Goal: Complete application form

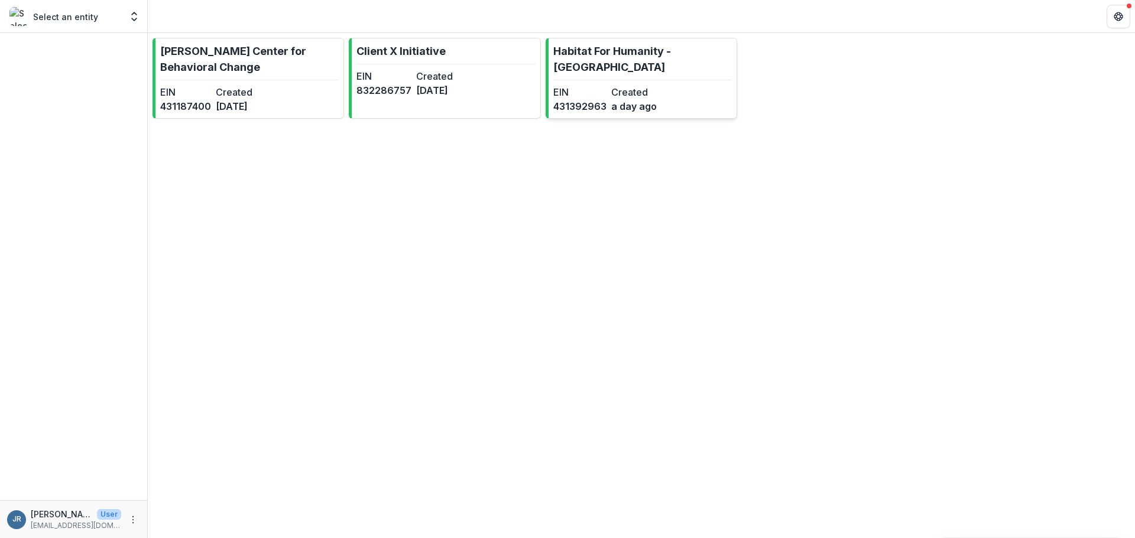
click at [621, 52] on p "Habitat For Humanity - [GEOGRAPHIC_DATA]" at bounding box center [642, 59] width 178 height 32
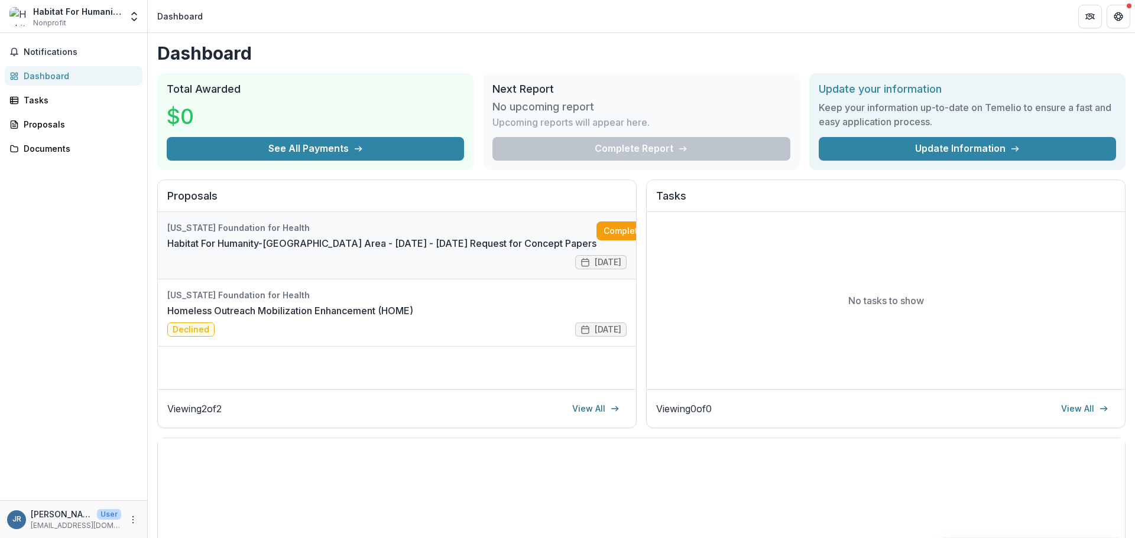
click at [305, 236] on link "Habitat For Humanity-[GEOGRAPHIC_DATA] Area - [DATE] - [DATE] Request for Conce…" at bounding box center [381, 243] width 429 height 14
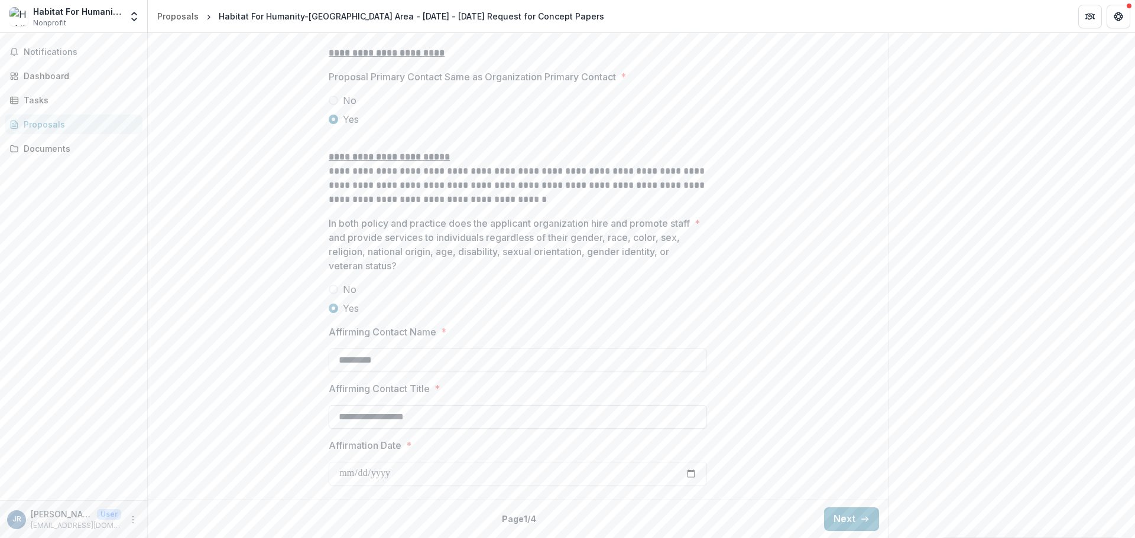
scroll to position [1511, 0]
click at [845, 519] on button "Next" at bounding box center [851, 520] width 55 height 24
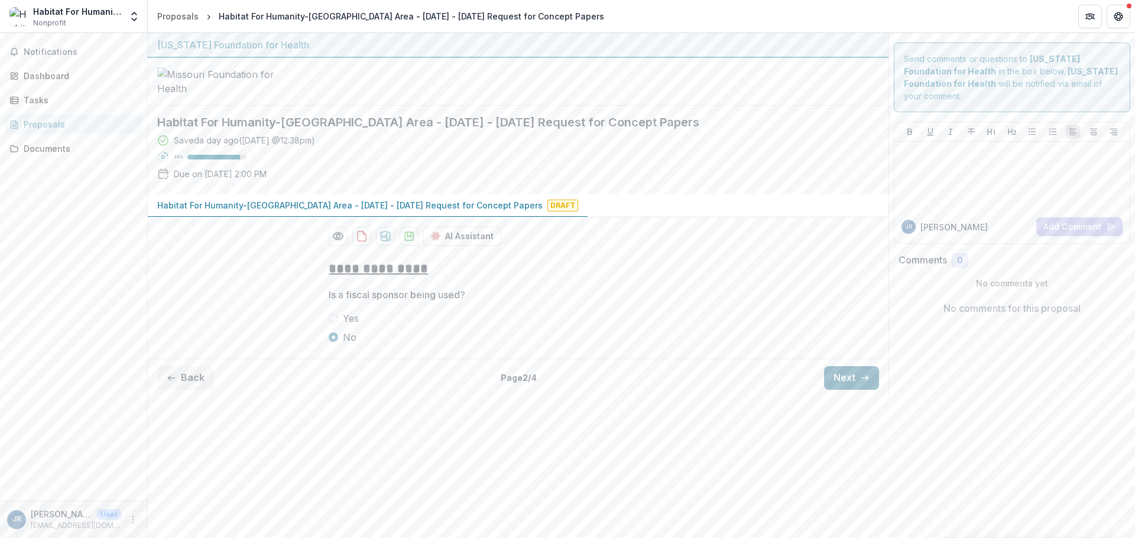
click at [834, 390] on button "Next" at bounding box center [851, 378] width 55 height 24
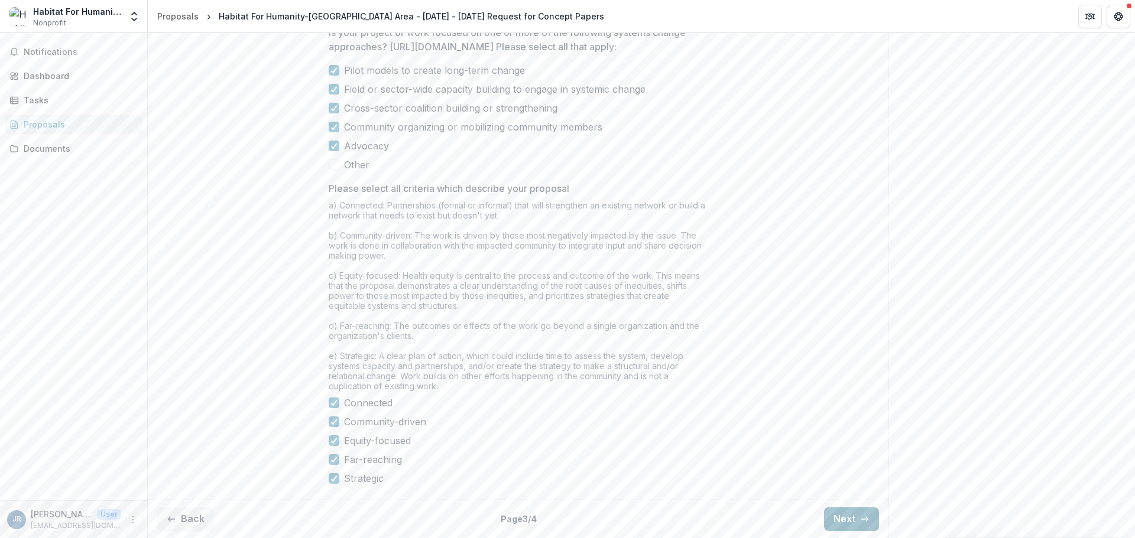
click at [839, 522] on button "Next" at bounding box center [851, 520] width 55 height 24
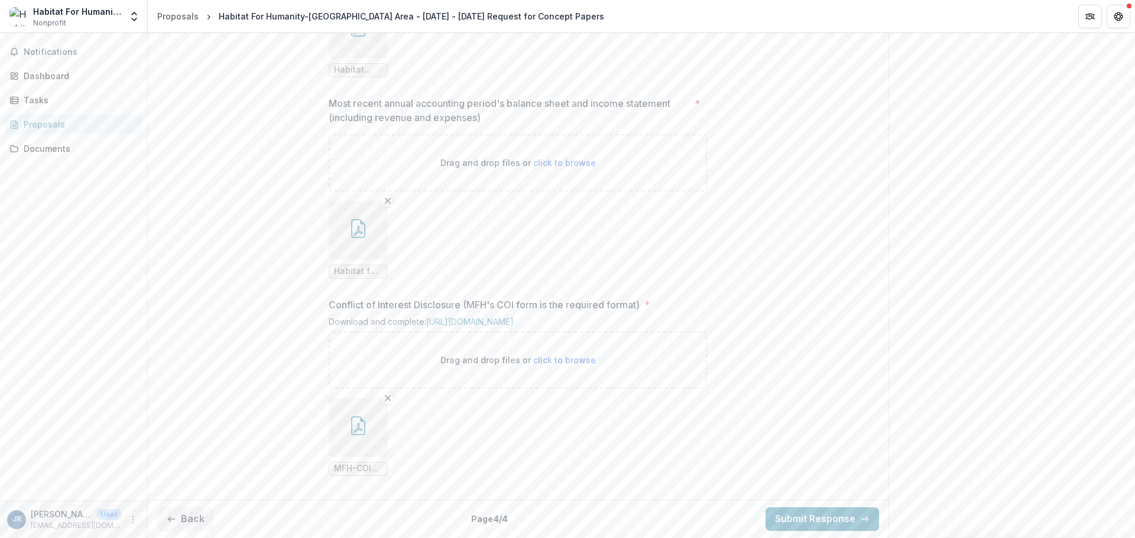
scroll to position [1260, 0]
click at [193, 522] on button "Back" at bounding box center [185, 520] width 57 height 24
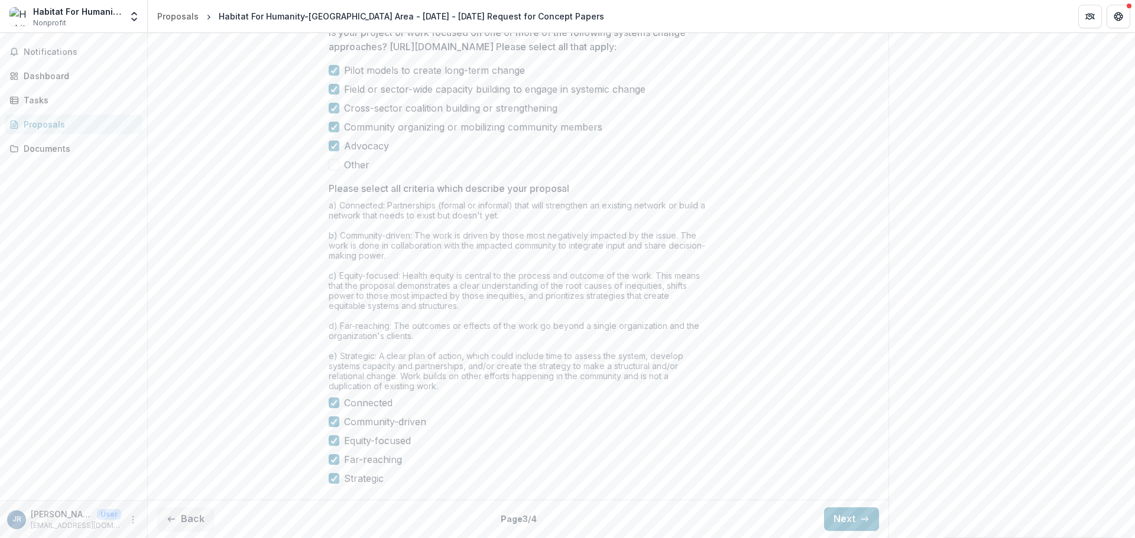
scroll to position [1197, 0]
click at [183, 520] on button "Back" at bounding box center [185, 520] width 57 height 24
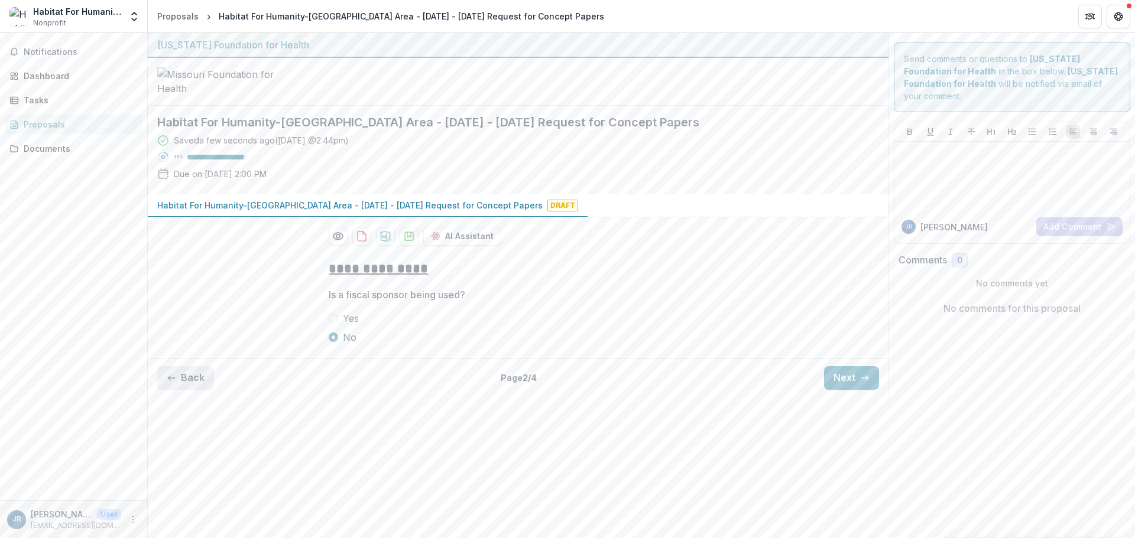
click at [199, 390] on button "Back" at bounding box center [185, 378] width 57 height 24
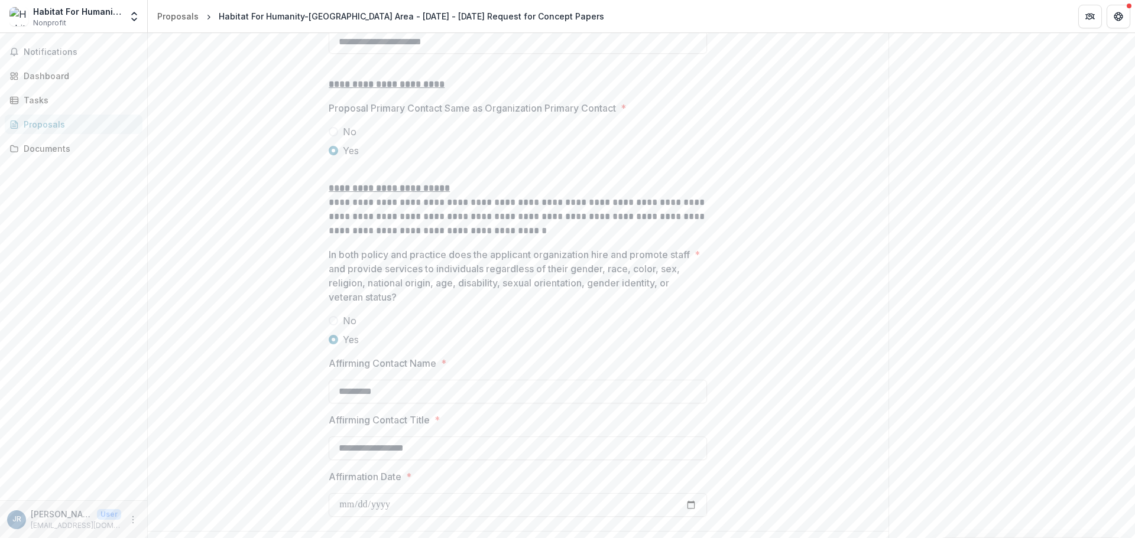
scroll to position [1511, 0]
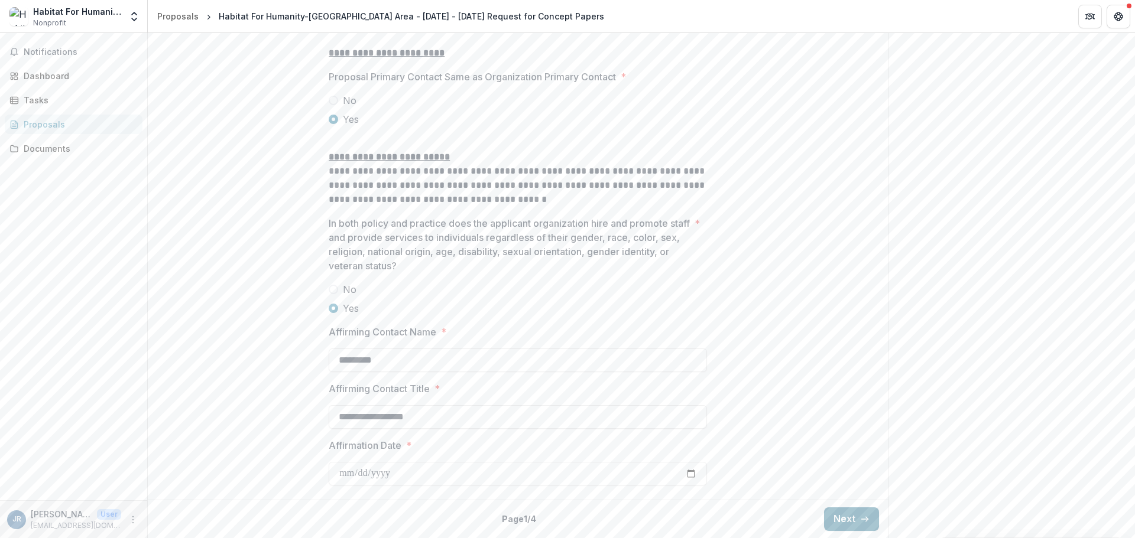
click at [827, 519] on button "Next" at bounding box center [851, 520] width 55 height 24
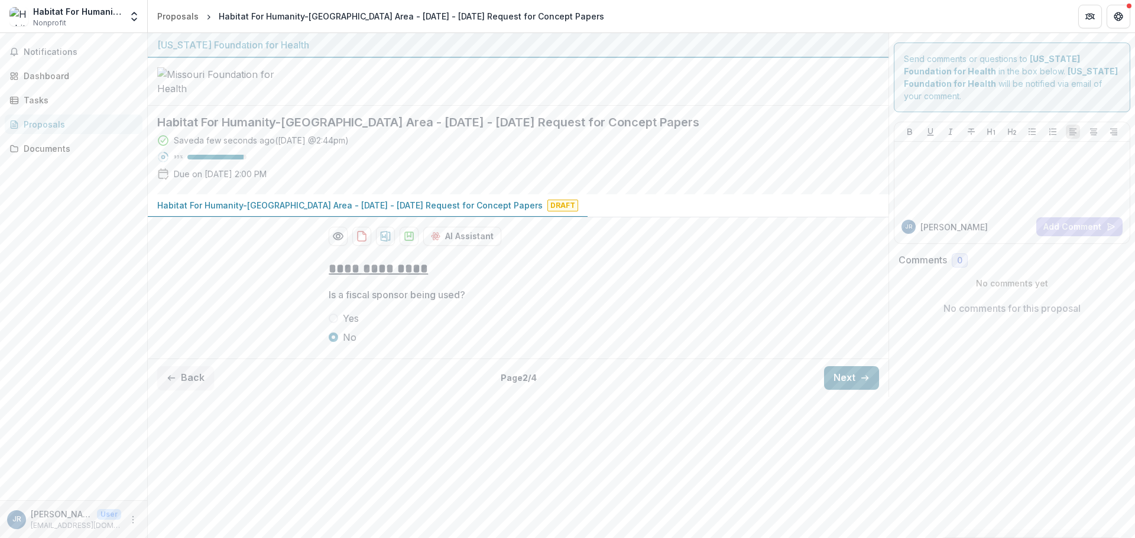
click at [854, 390] on button "Next" at bounding box center [851, 378] width 55 height 24
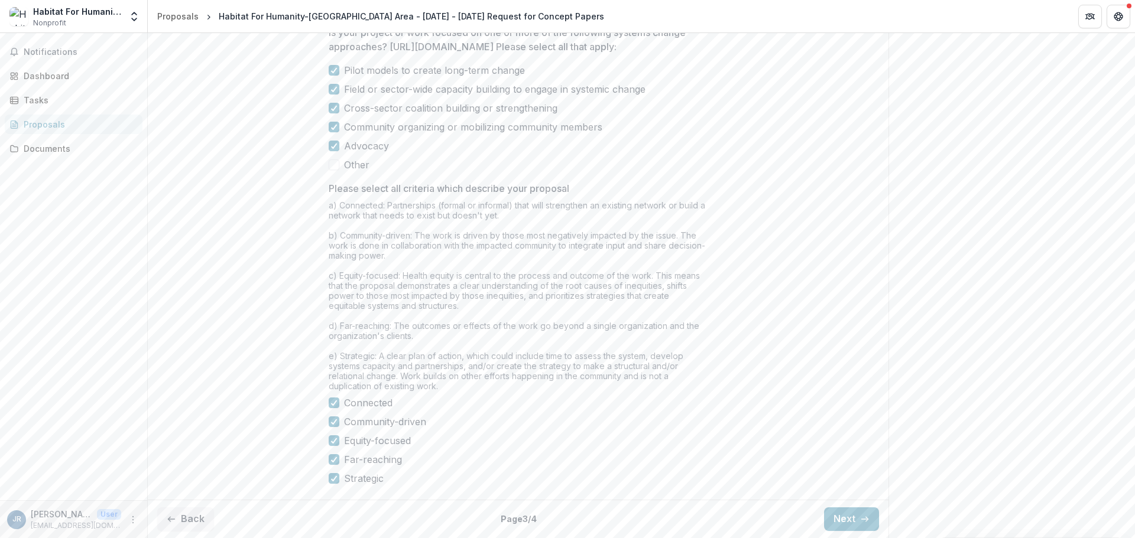
scroll to position [1197, 0]
click at [840, 523] on button "Next" at bounding box center [851, 520] width 55 height 24
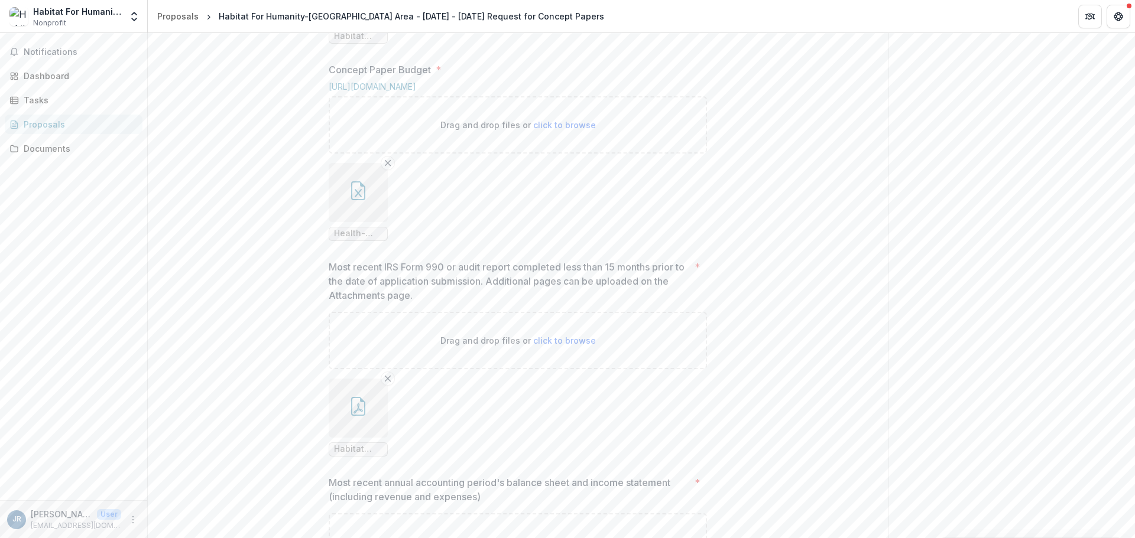
scroll to position [827, 0]
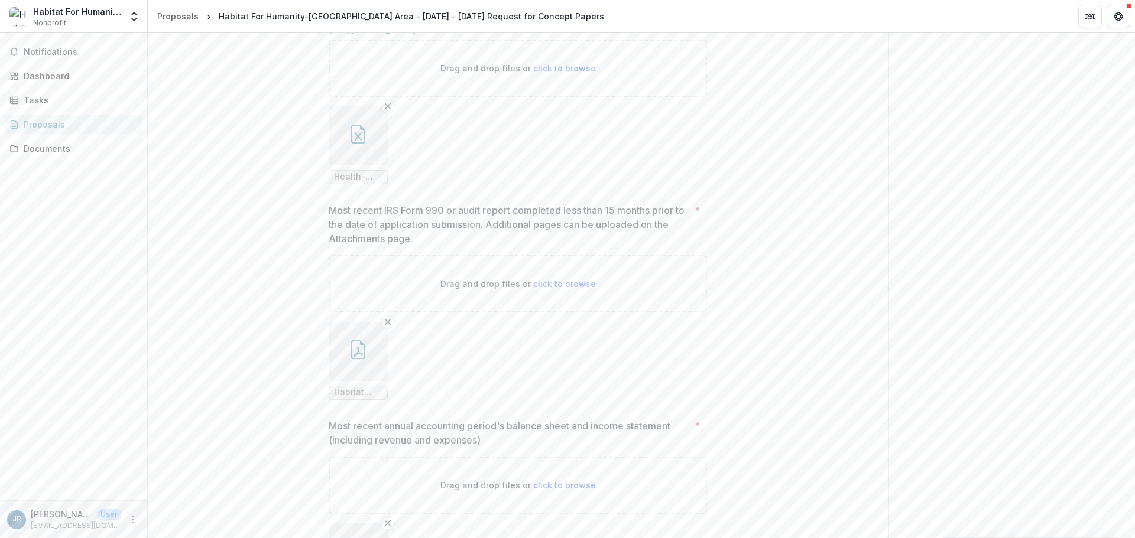
click at [363, 144] on icon "button" at bounding box center [358, 134] width 14 height 19
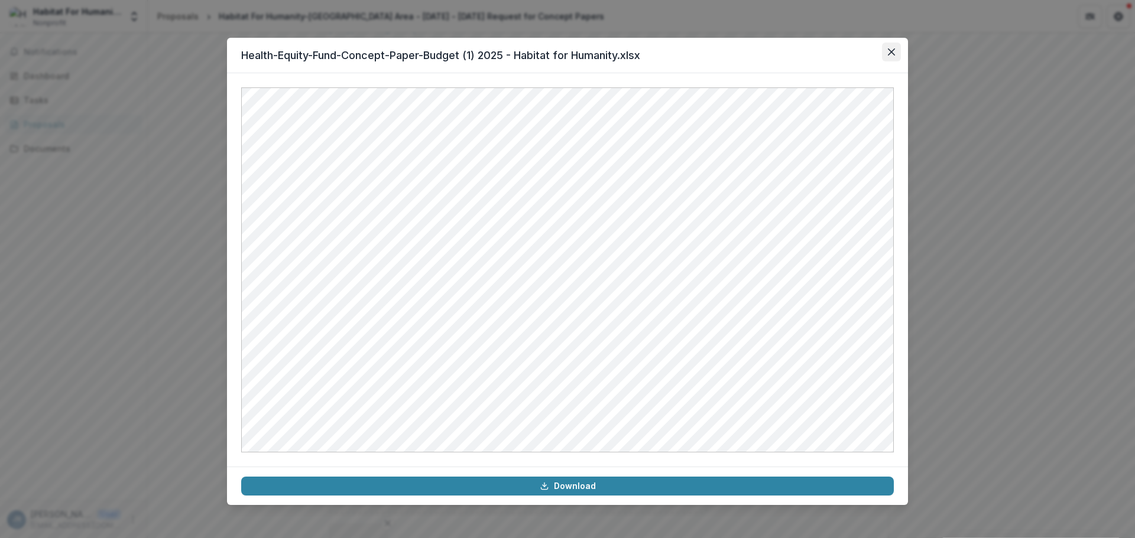
click at [888, 50] on icon "Close" at bounding box center [891, 51] width 7 height 7
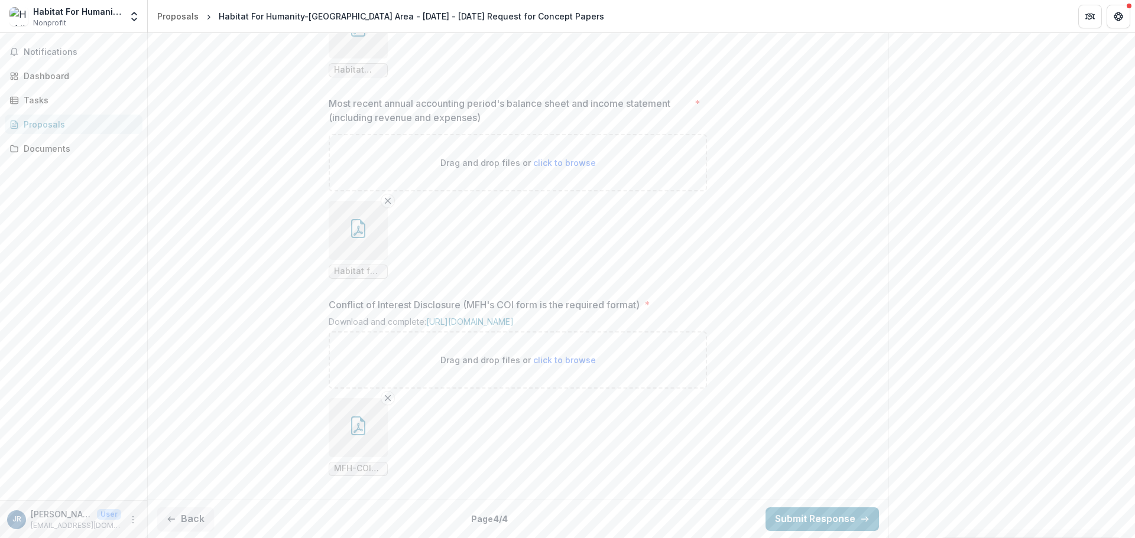
scroll to position [1260, 0]
click at [360, 425] on icon "button" at bounding box center [358, 426] width 19 height 19
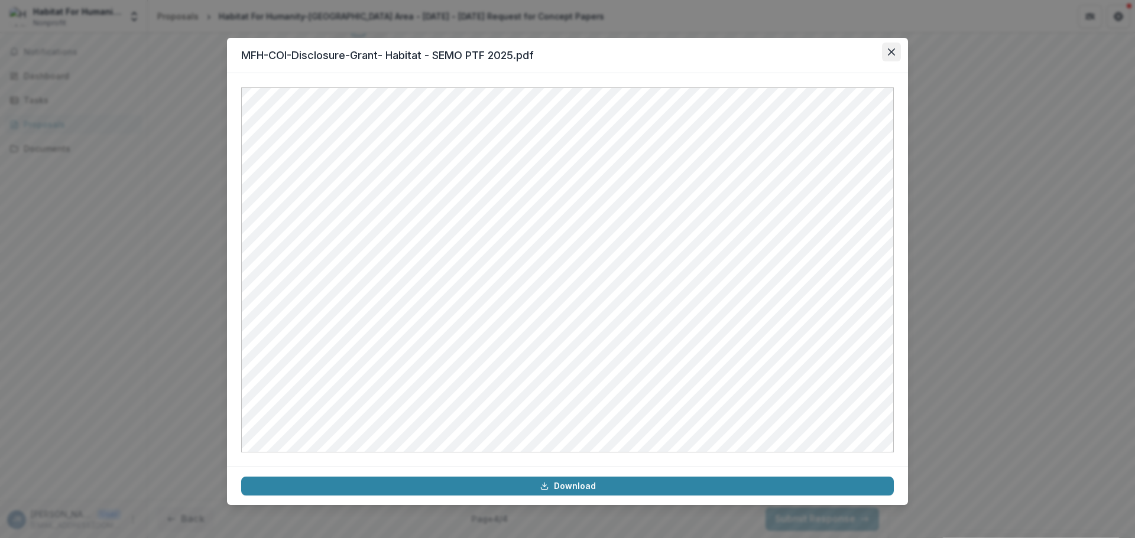
click at [889, 51] on icon "Close" at bounding box center [891, 51] width 7 height 7
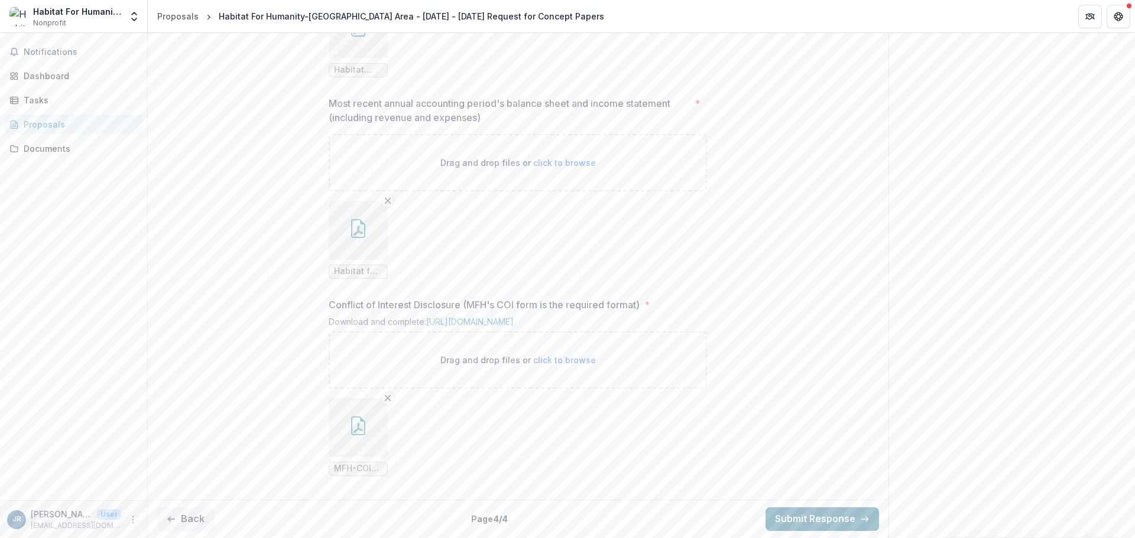
click at [806, 518] on button "Submit Response" at bounding box center [821, 520] width 113 height 24
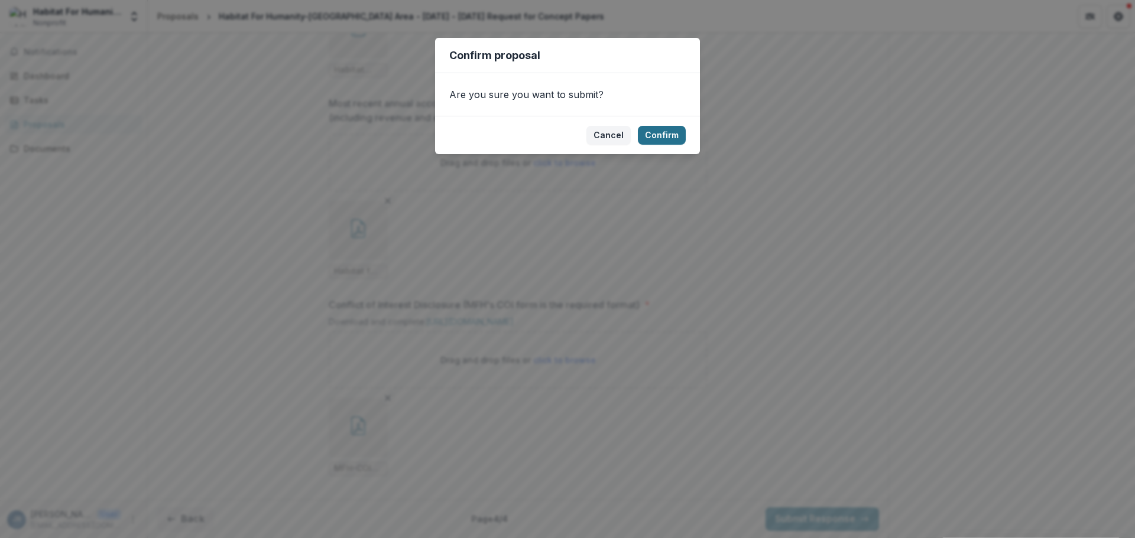
click at [670, 136] on button "Confirm" at bounding box center [662, 135] width 48 height 19
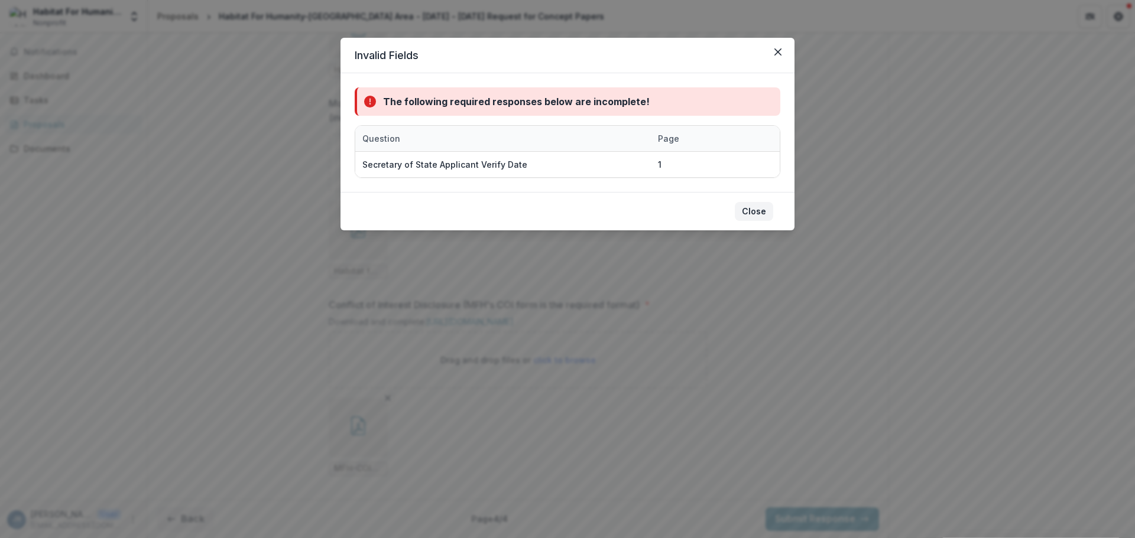
click at [758, 212] on button "Close" at bounding box center [754, 211] width 38 height 19
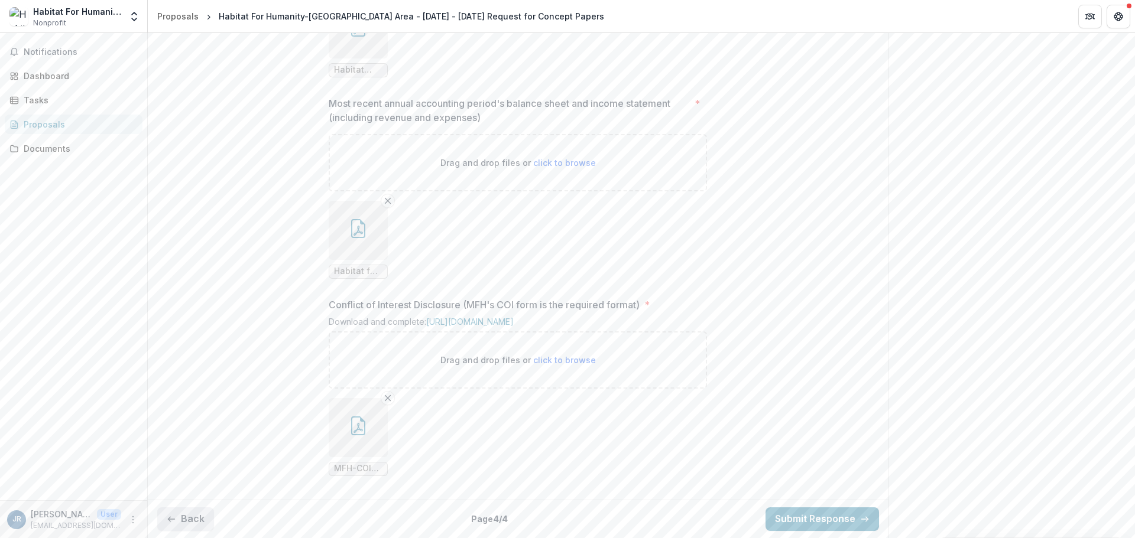
click at [178, 512] on button "Back" at bounding box center [185, 520] width 57 height 24
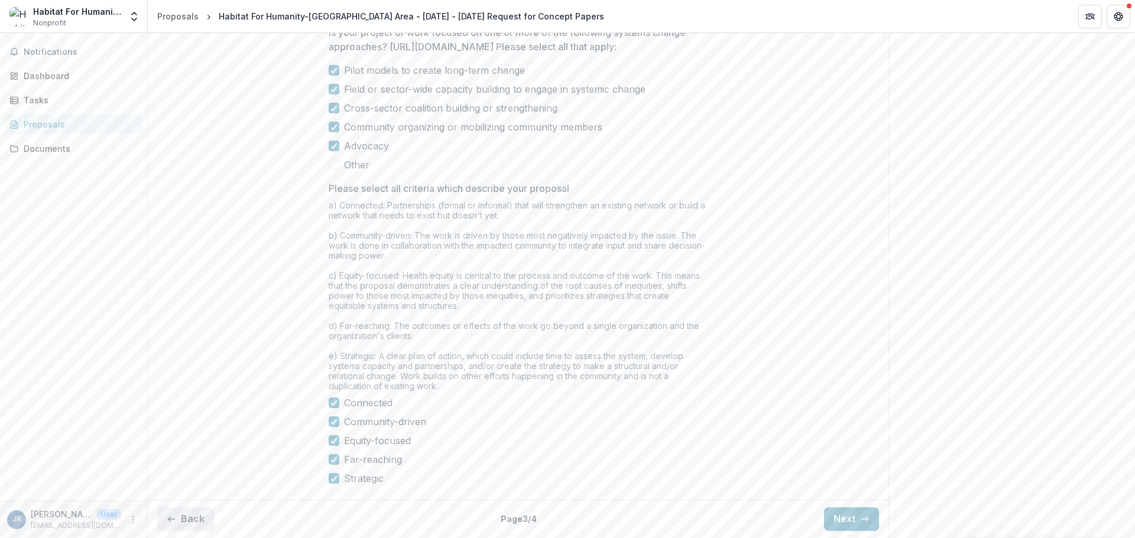
click at [181, 514] on button "Back" at bounding box center [185, 520] width 57 height 24
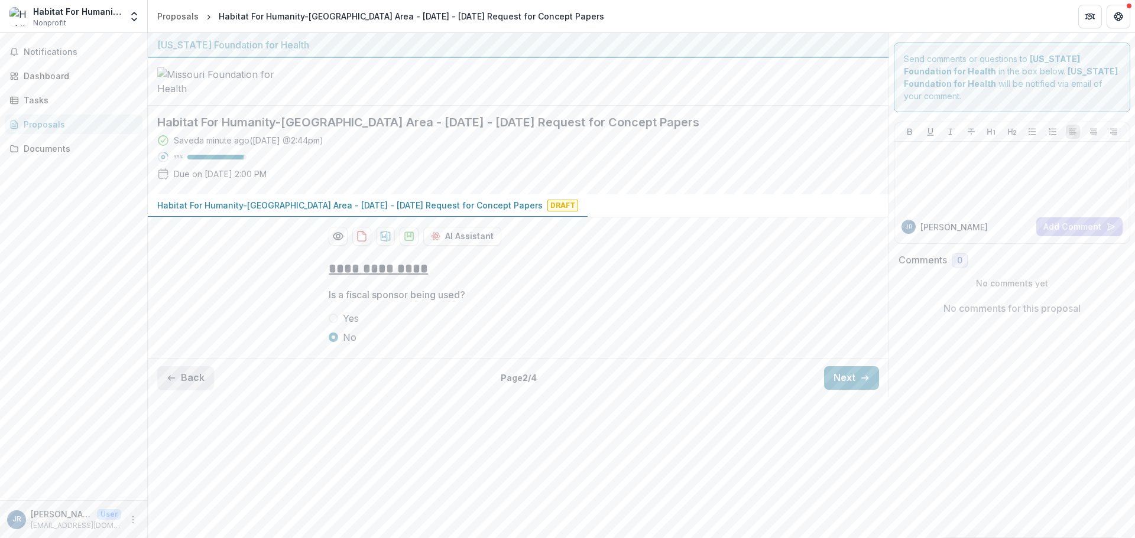
click at [181, 514] on div "**********" at bounding box center [641, 285] width 987 height 505
click at [190, 390] on button "Back" at bounding box center [185, 378] width 57 height 24
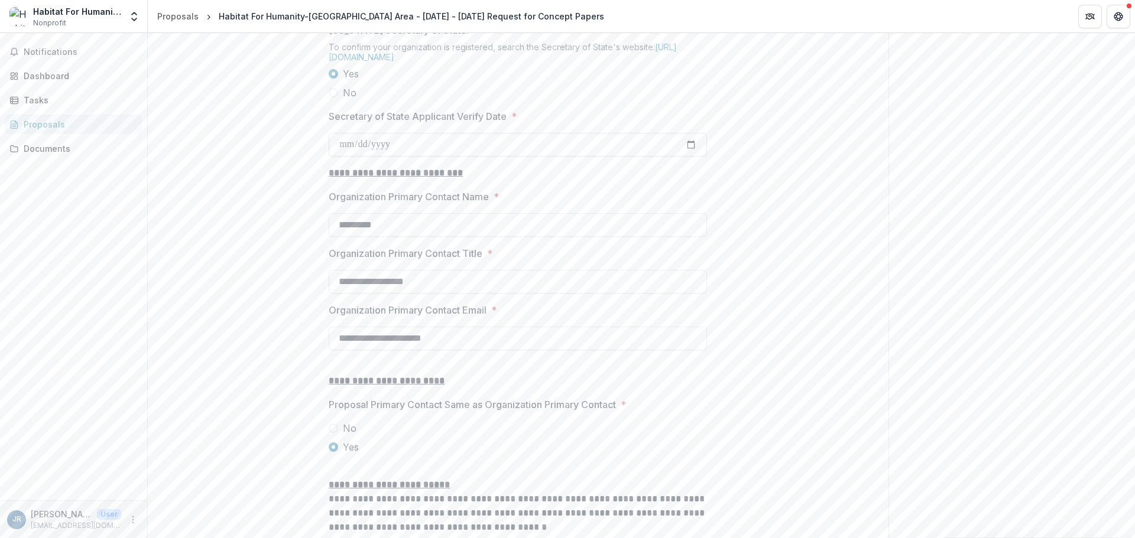
scroll to position [1064, 0]
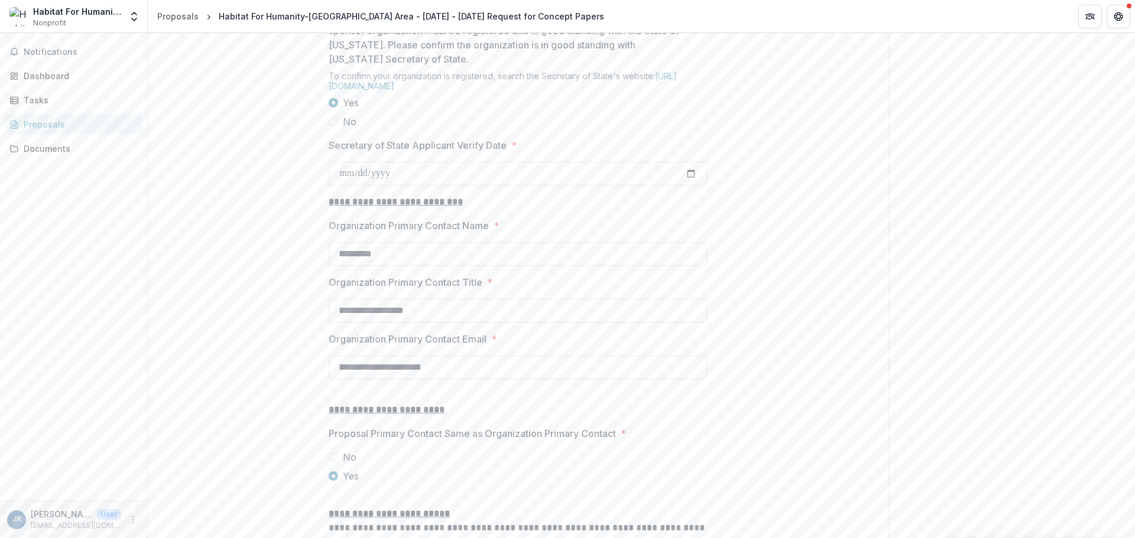
click at [85, 11] on div "Habitat For Humanity - [GEOGRAPHIC_DATA]" at bounding box center [77, 11] width 88 height 12
click at [134, 15] on icon "Open entity switcher" at bounding box center [134, 17] width 12 height 12
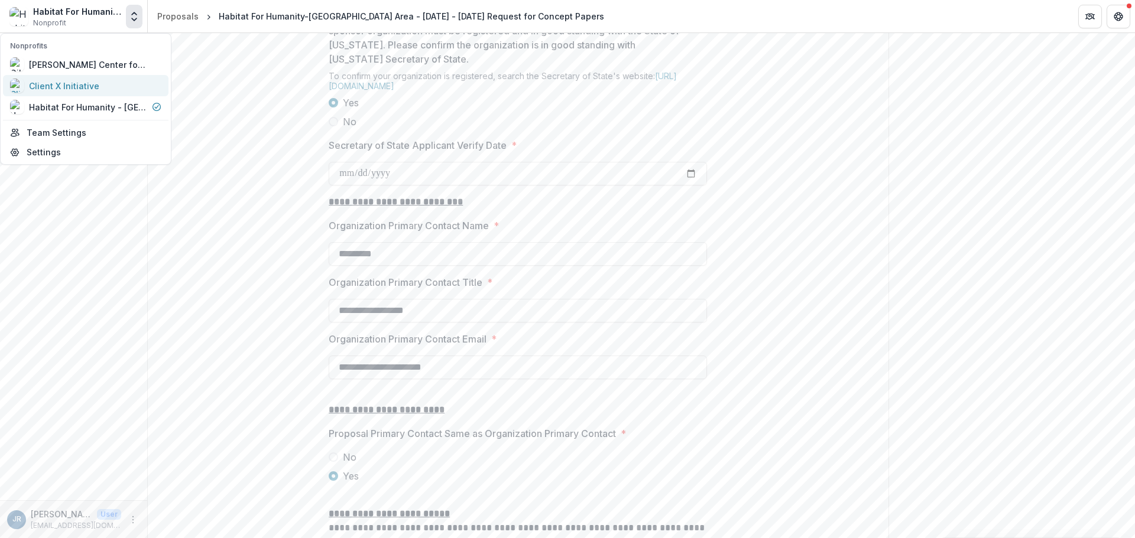
click at [93, 82] on div "Client X Initiative" at bounding box center [64, 86] width 70 height 12
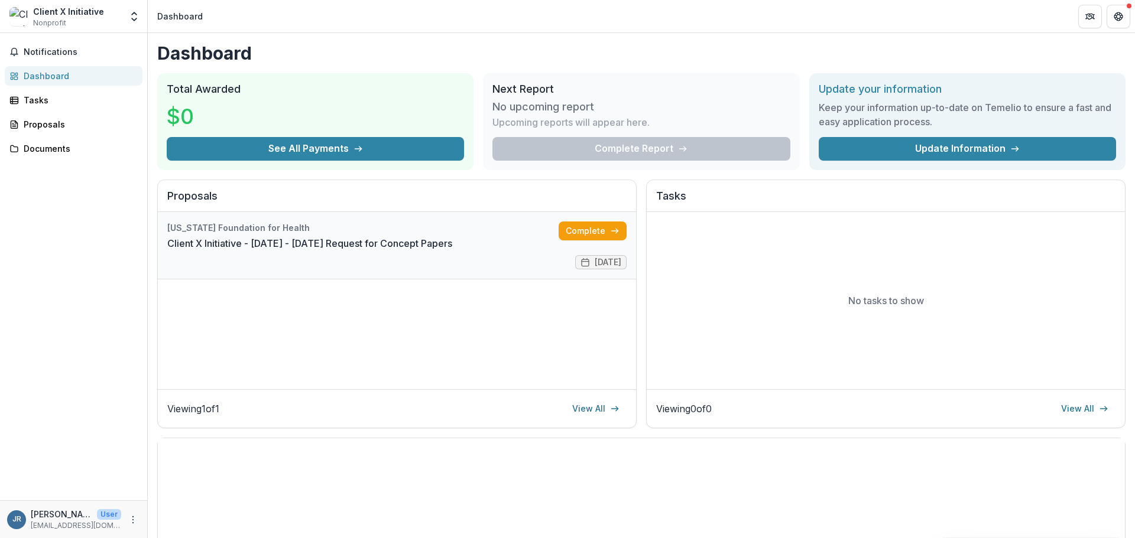
click at [300, 247] on link "Client X Initiative - [DATE] - [DATE] Request for Concept Papers" at bounding box center [309, 243] width 285 height 14
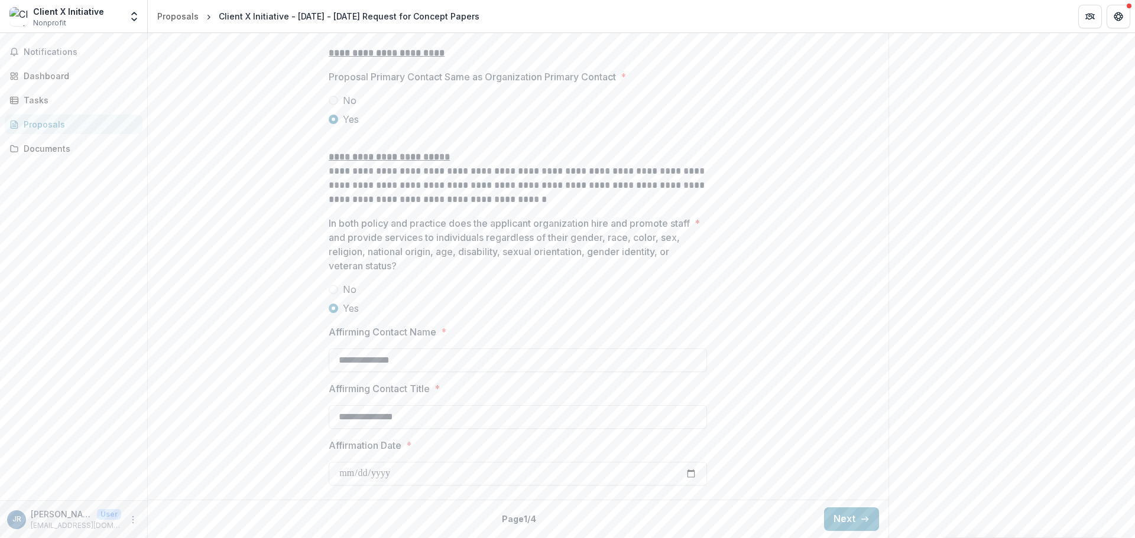
scroll to position [1511, 0]
click at [847, 516] on button "Next" at bounding box center [851, 520] width 55 height 24
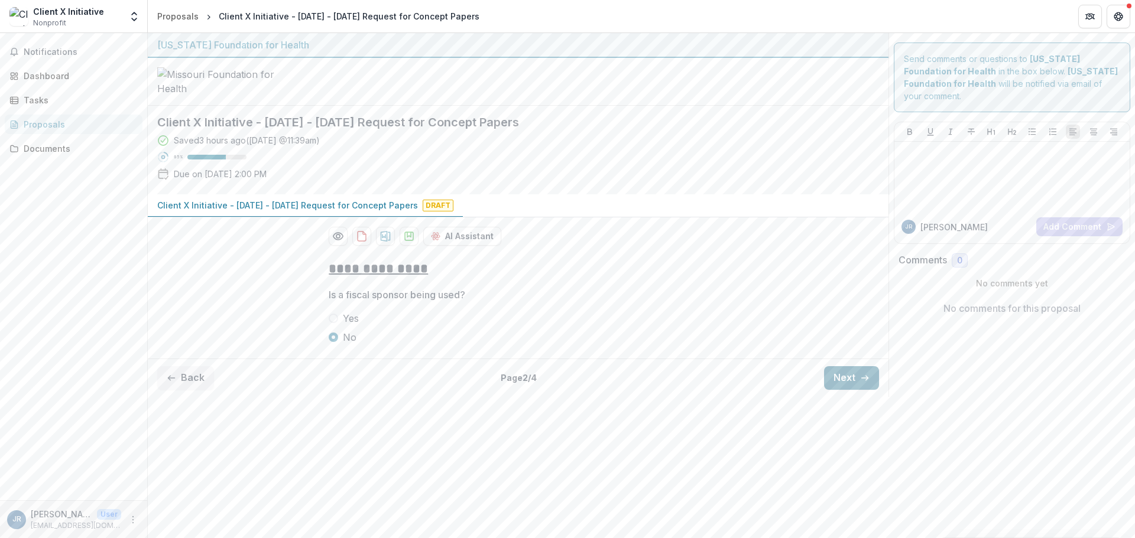
scroll to position [0, 0]
click at [848, 390] on button "Next" at bounding box center [851, 378] width 55 height 24
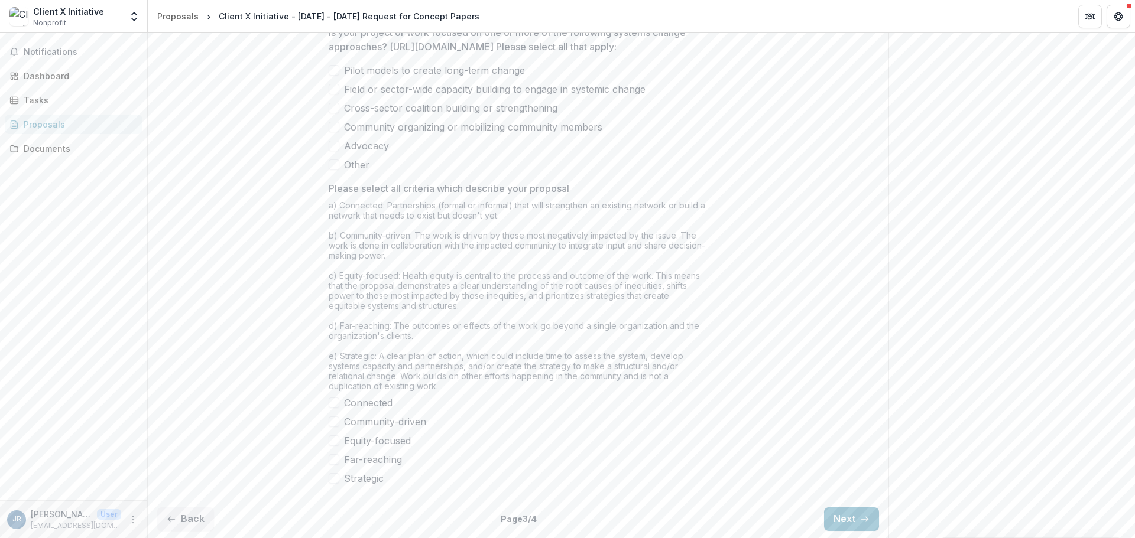
scroll to position [915, 0]
click at [839, 519] on button "Next" at bounding box center [851, 520] width 55 height 24
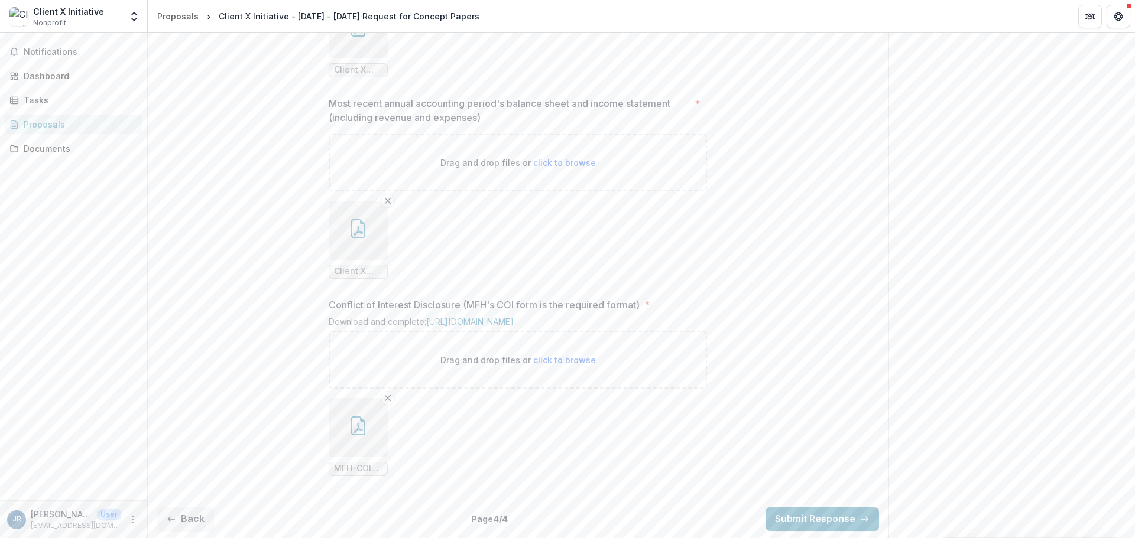
scroll to position [1066, 0]
click at [193, 518] on button "Back" at bounding box center [185, 520] width 57 height 24
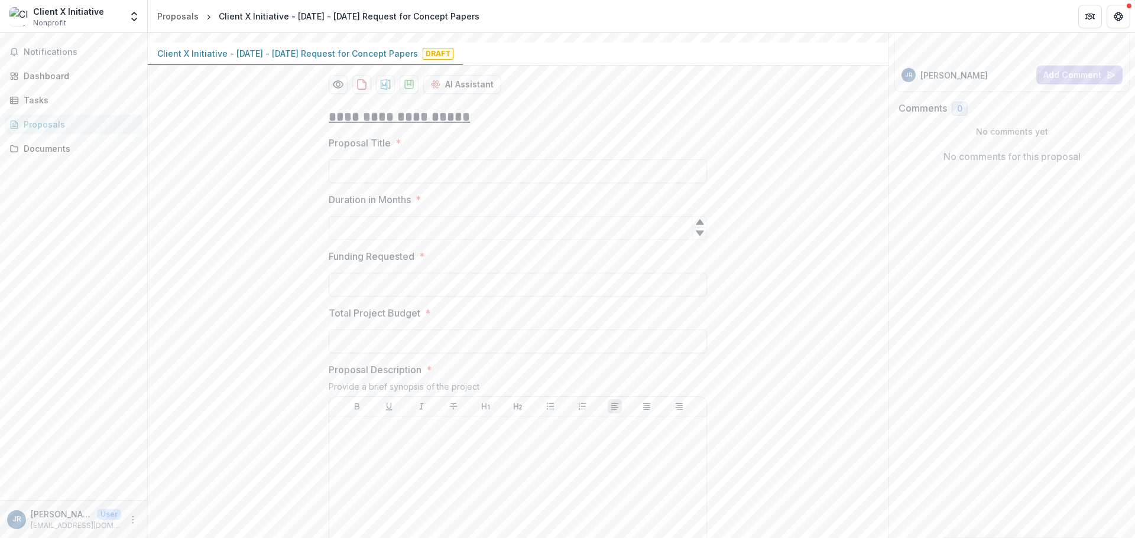
scroll to position [147, 0]
click at [389, 188] on input "Proposal Title *" at bounding box center [518, 176] width 378 height 24
type input "**********"
type input "**"
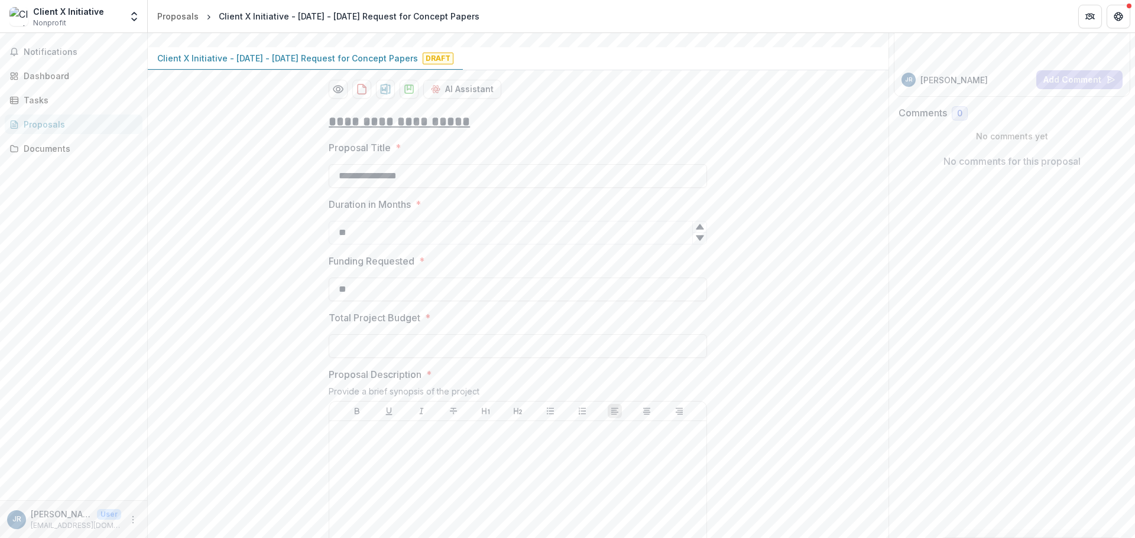
drag, startPoint x: 383, startPoint y: 438, endPoint x: 277, endPoint y: 437, distance: 105.8
click at [383, 358] on input "Total Project Budget *" at bounding box center [518, 347] width 378 height 24
type input "**"
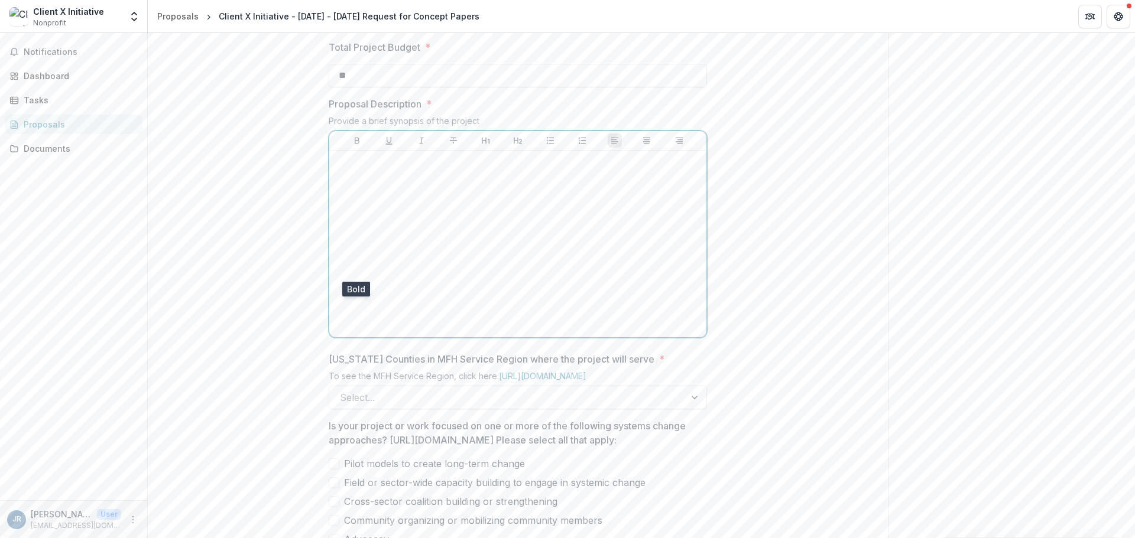
scroll to position [443, 0]
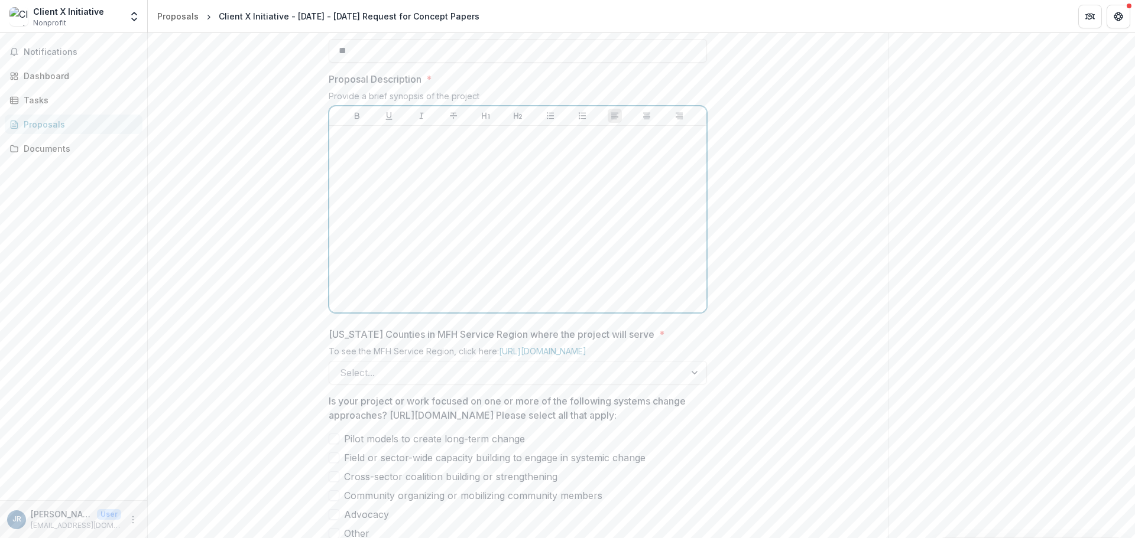
click at [410, 288] on div at bounding box center [518, 219] width 368 height 177
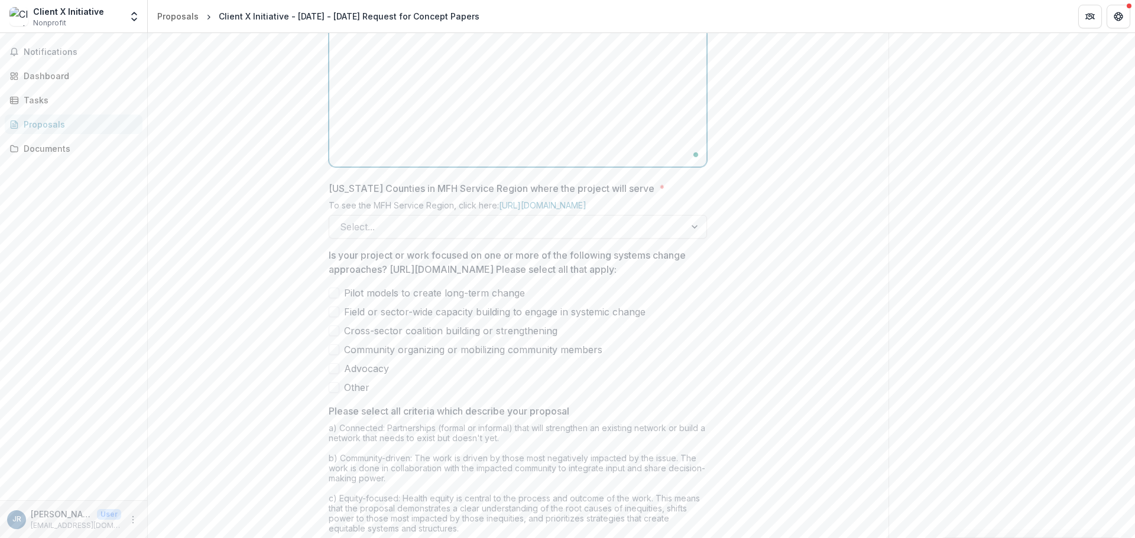
scroll to position [620, 0]
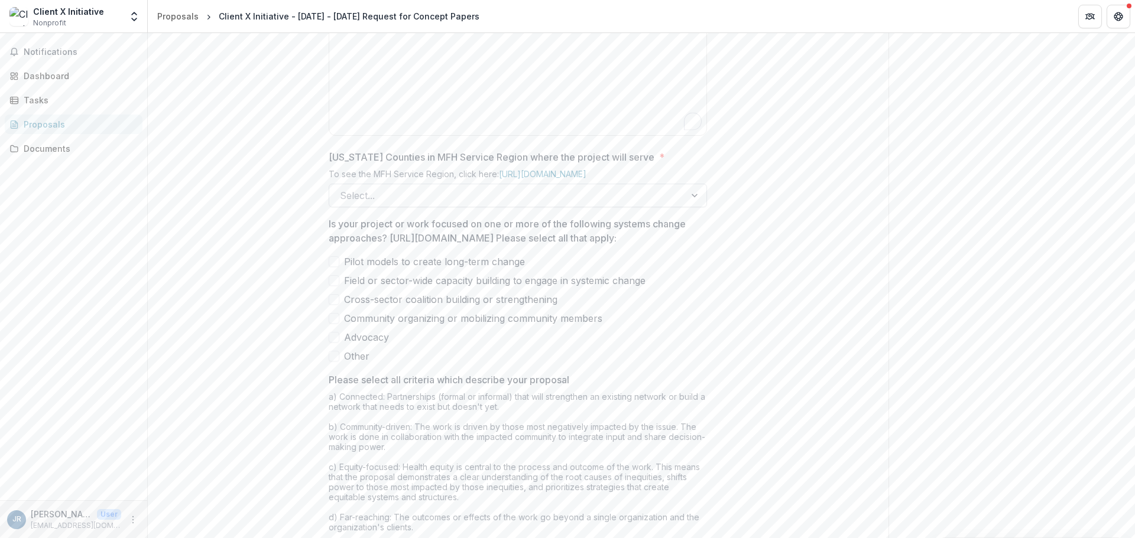
click at [420, 204] on div at bounding box center [507, 195] width 335 height 17
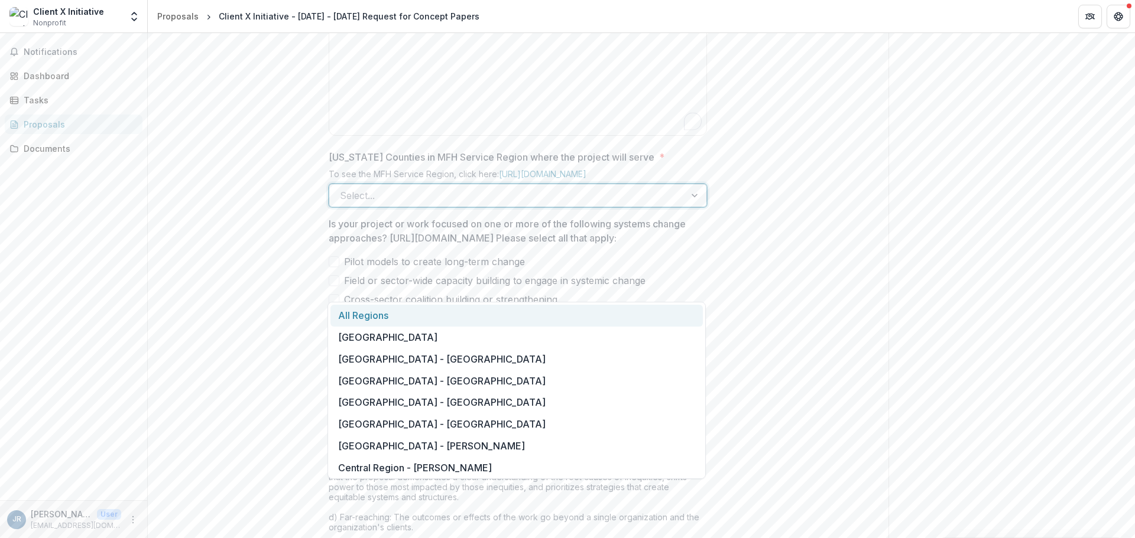
click at [407, 318] on div "All Regions" at bounding box center [516, 316] width 372 height 22
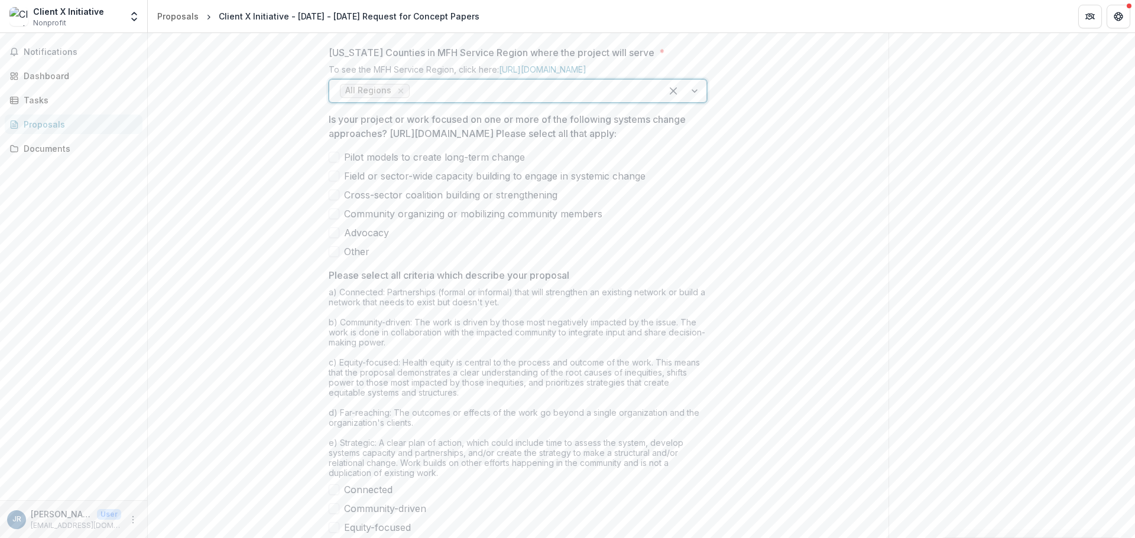
scroll to position [738, 0]
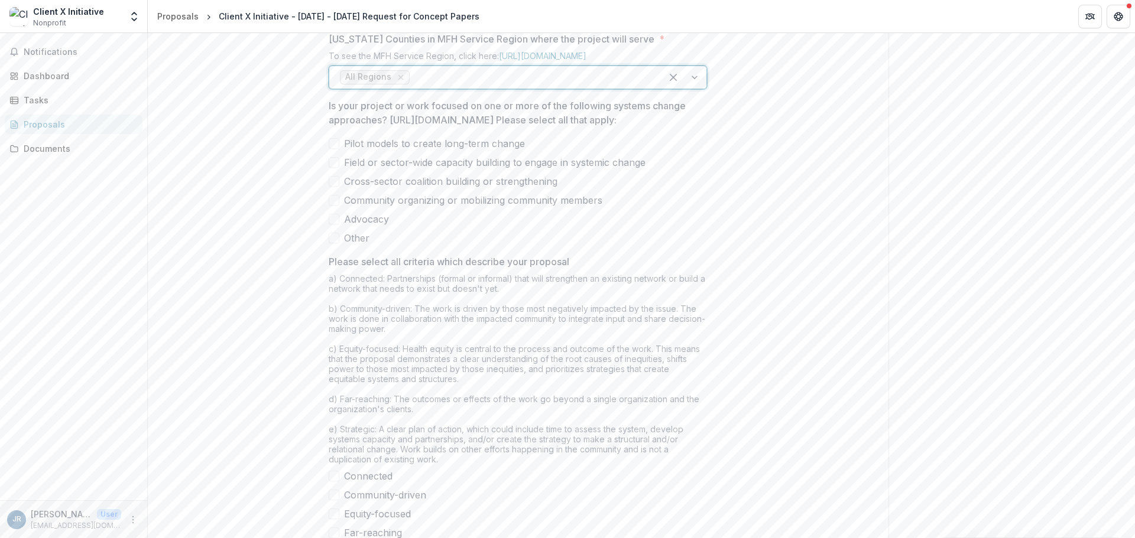
click at [336, 149] on span at bounding box center [334, 143] width 11 height 11
click at [336, 168] on span at bounding box center [334, 162] width 11 height 11
click at [336, 187] on span at bounding box center [334, 181] width 11 height 11
click at [332, 206] on span at bounding box center [334, 200] width 11 height 11
click at [333, 225] on span at bounding box center [334, 219] width 11 height 11
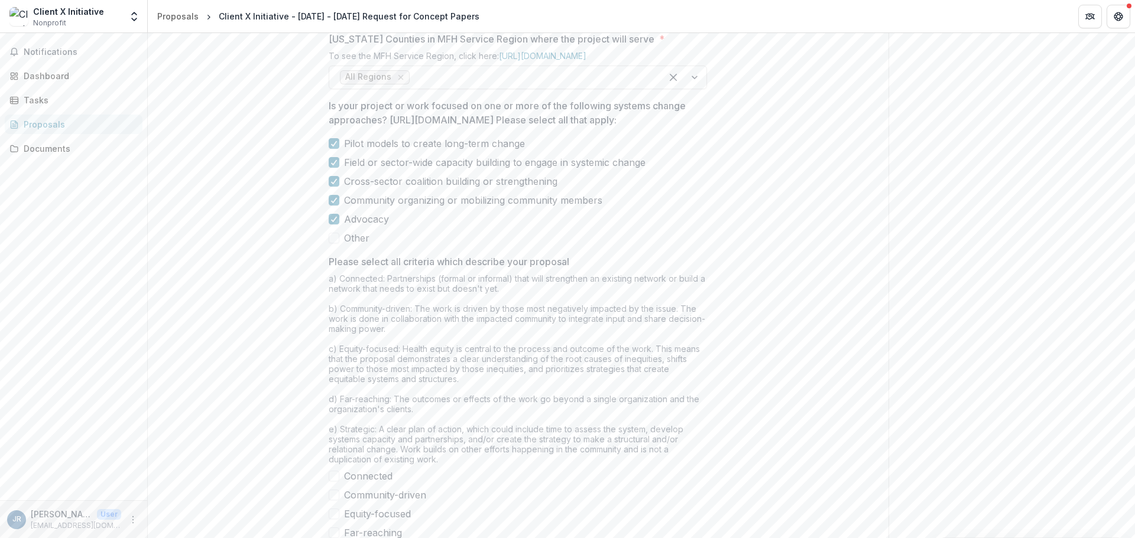
scroll to position [915, 0]
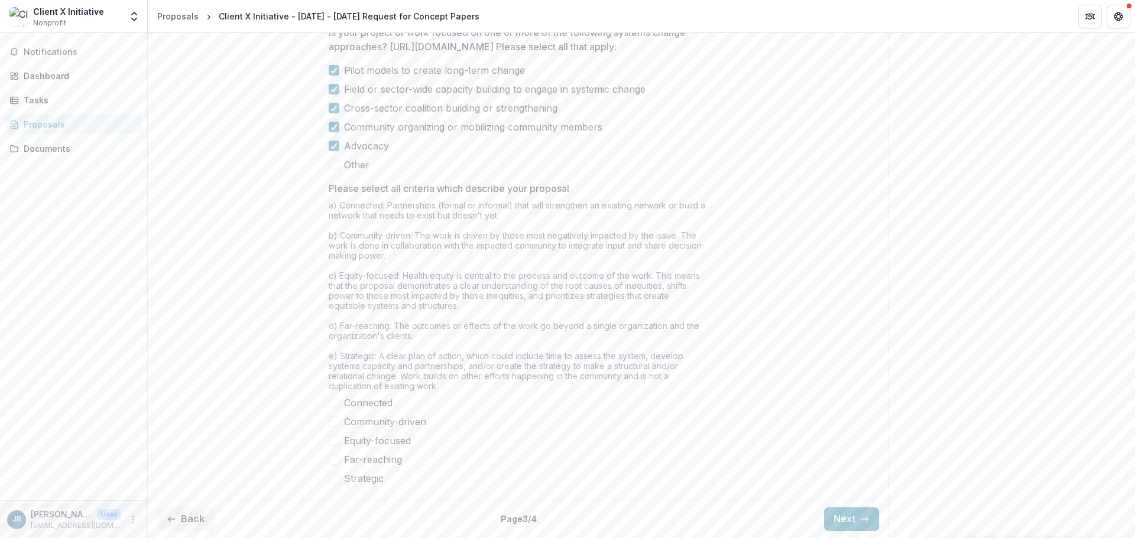
click at [335, 401] on span at bounding box center [334, 403] width 11 height 11
click at [333, 418] on span at bounding box center [334, 422] width 11 height 11
click at [333, 441] on span at bounding box center [334, 441] width 11 height 11
click at [332, 456] on span at bounding box center [334, 459] width 11 height 11
click at [332, 480] on span at bounding box center [334, 478] width 11 height 11
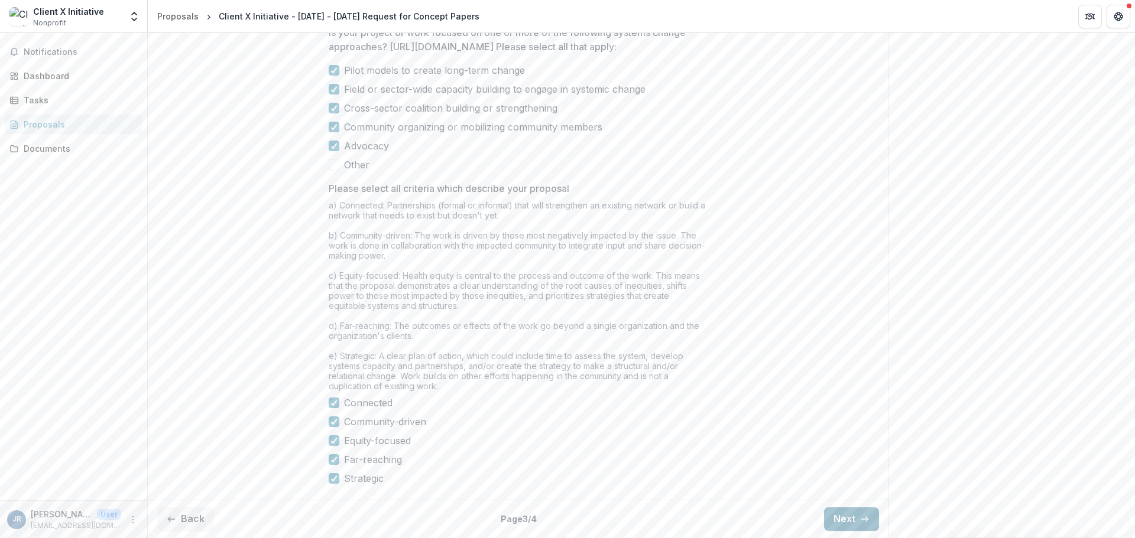
click at [853, 520] on button "Next" at bounding box center [851, 520] width 55 height 24
